Goal: Navigation & Orientation: Understand site structure

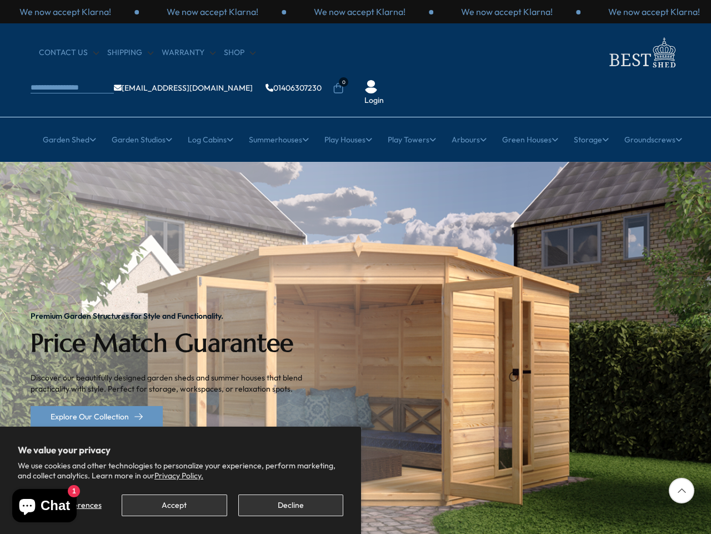
click at [356, 267] on img "1 / 2" at bounding box center [355, 369] width 711 height 415
click at [174, 505] on button "Accept" at bounding box center [174, 505] width 105 height 22
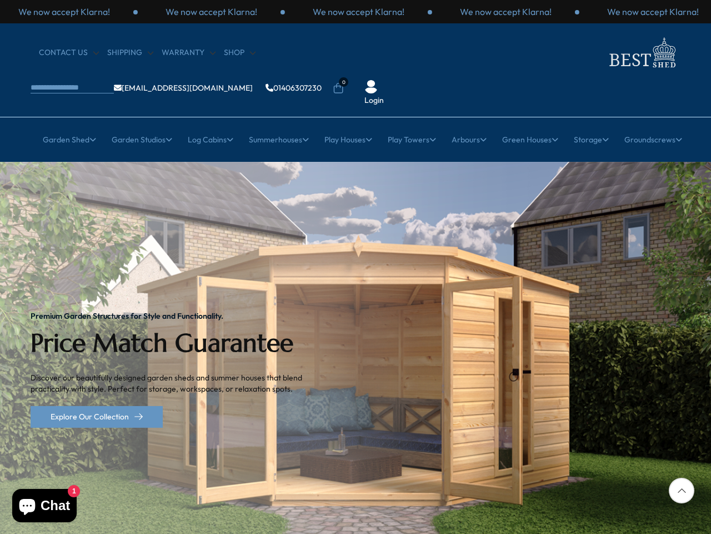
click at [291, 505] on div "Premium Garden Structures for Style and Functionality. Price Match Guarantee Di…" at bounding box center [175, 369] width 289 height 415
click at [257, 12] on p "We now accept Klarna!" at bounding box center [212, 12] width 92 height 12
click at [344, 75] on li "0" at bounding box center [338, 80] width 11 height 11
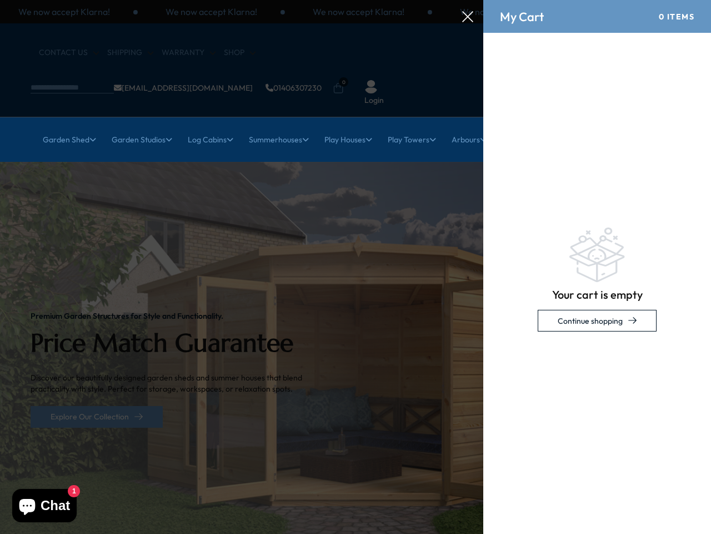
click at [63, 126] on link "Garden Shed" at bounding box center [69, 140] width 53 height 28
click at [137, 126] on link "Garden Studios" at bounding box center [142, 140] width 61 height 28
click at [207, 126] on link "Log Cabins" at bounding box center [211, 140] width 46 height 28
click at [277, 126] on link "Summerhouses" at bounding box center [279, 140] width 60 height 28
click at [348, 126] on link "Play Houses" at bounding box center [349, 140] width 48 height 28
